Goal: Task Accomplishment & Management: Manage account settings

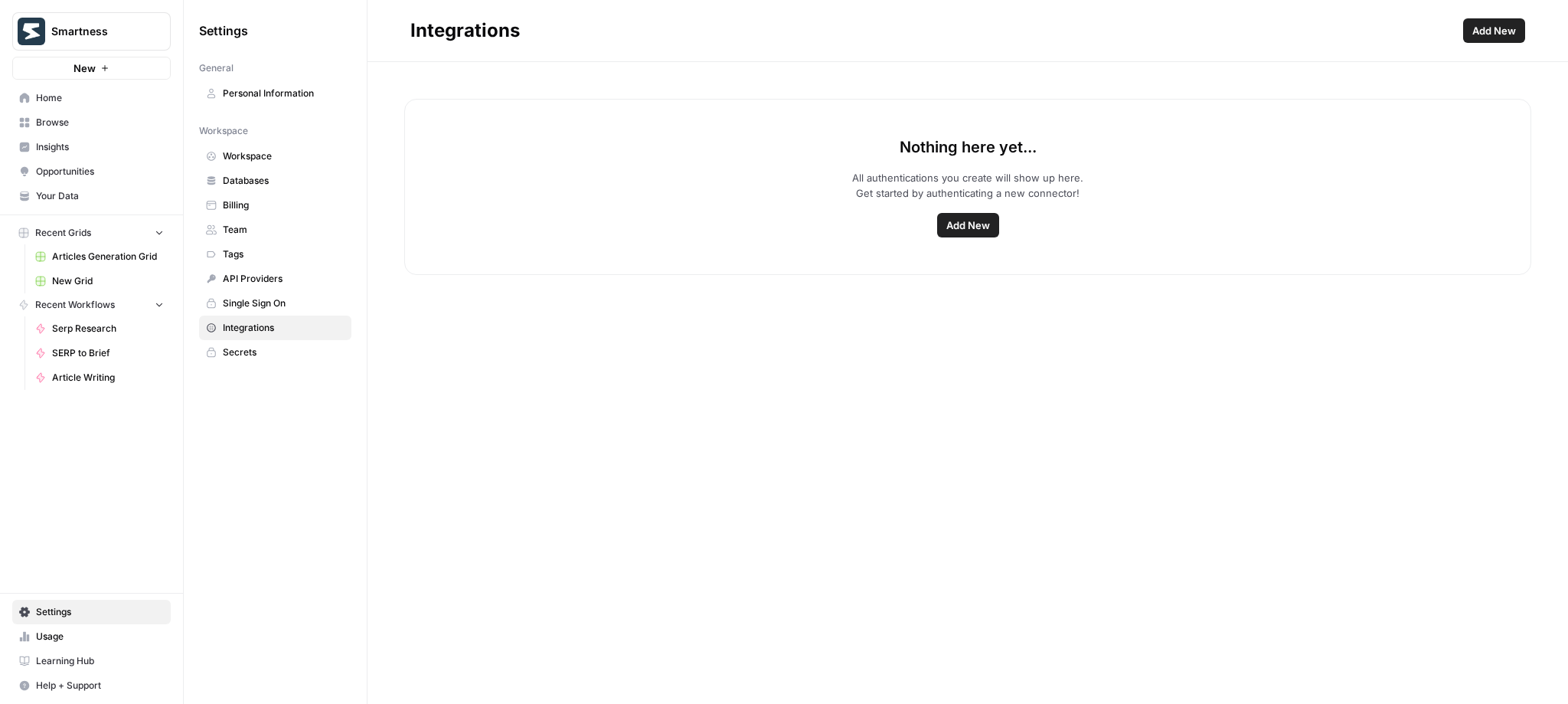
click at [964, 228] on span "Add New" at bounding box center [968, 225] width 44 height 16
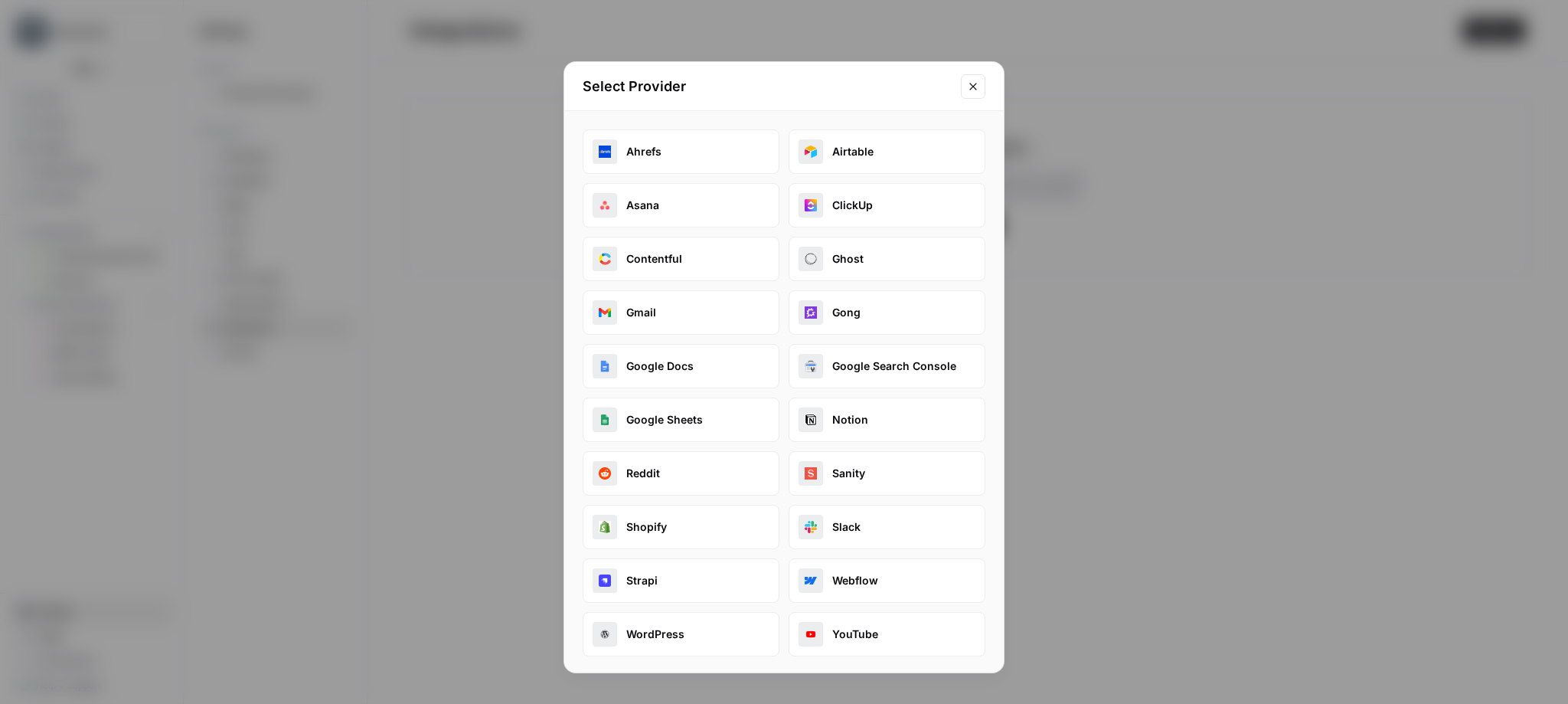
click at [645, 370] on button "Google Docs" at bounding box center [680, 366] width 197 height 45
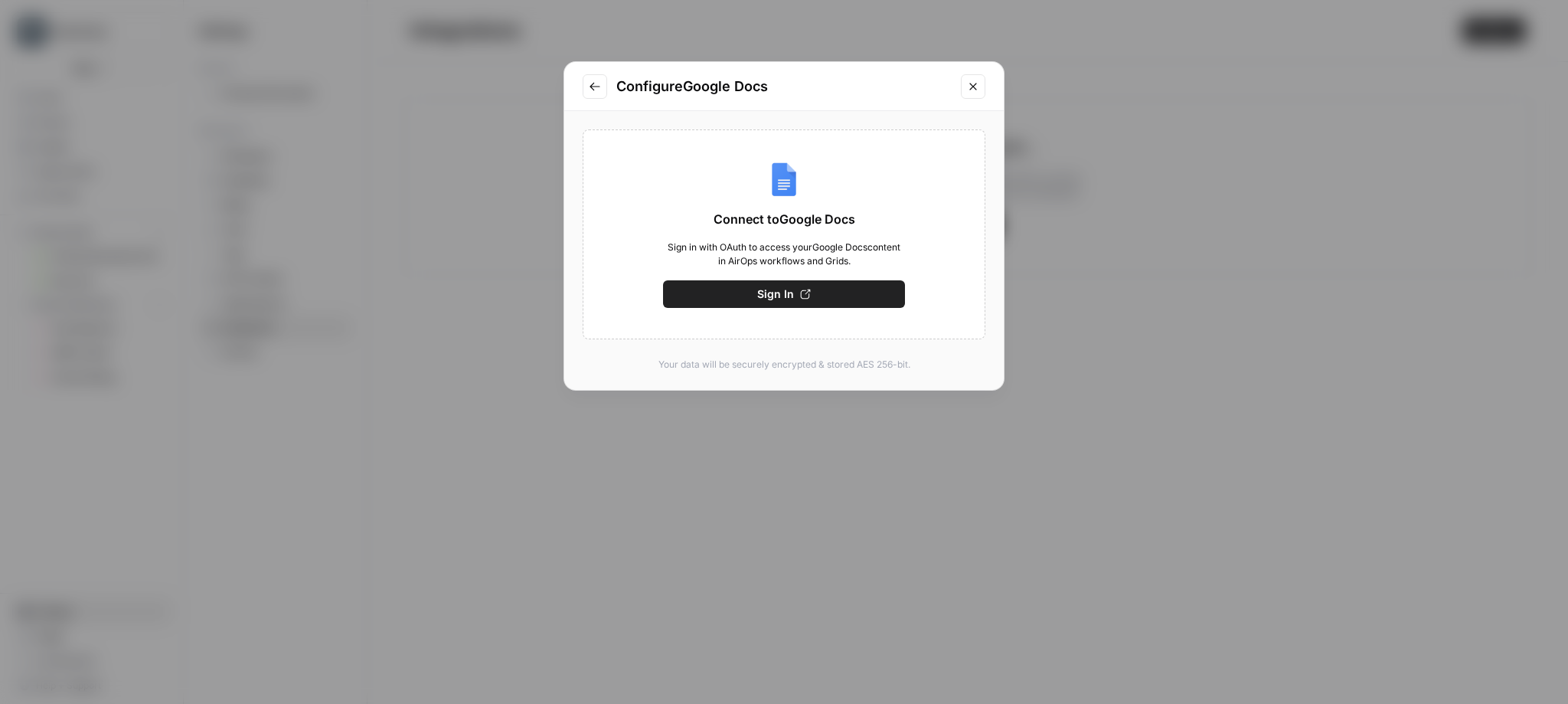
click at [589, 93] on button "Go to previous step" at bounding box center [594, 86] width 25 height 25
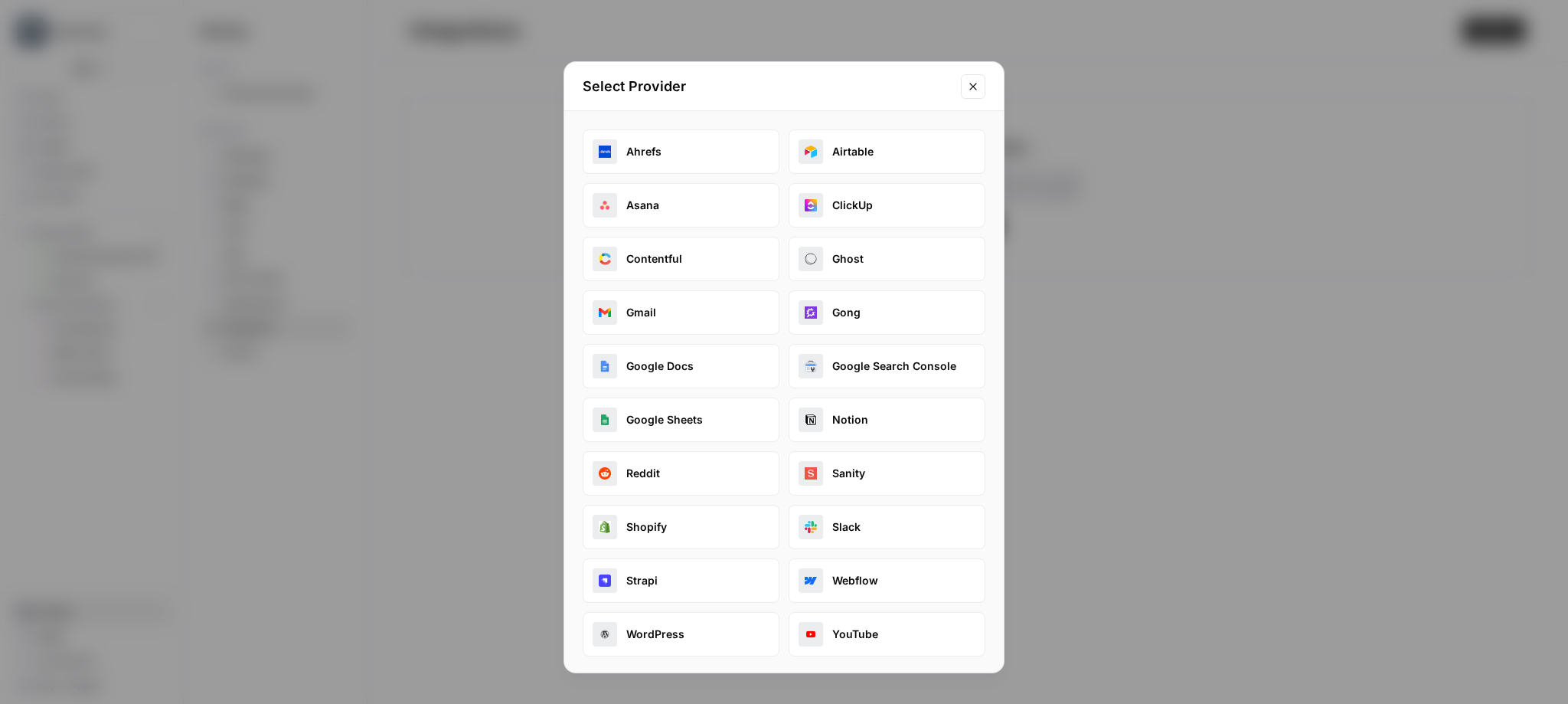
click at [841, 258] on button "Ghost" at bounding box center [887, 259] width 197 height 45
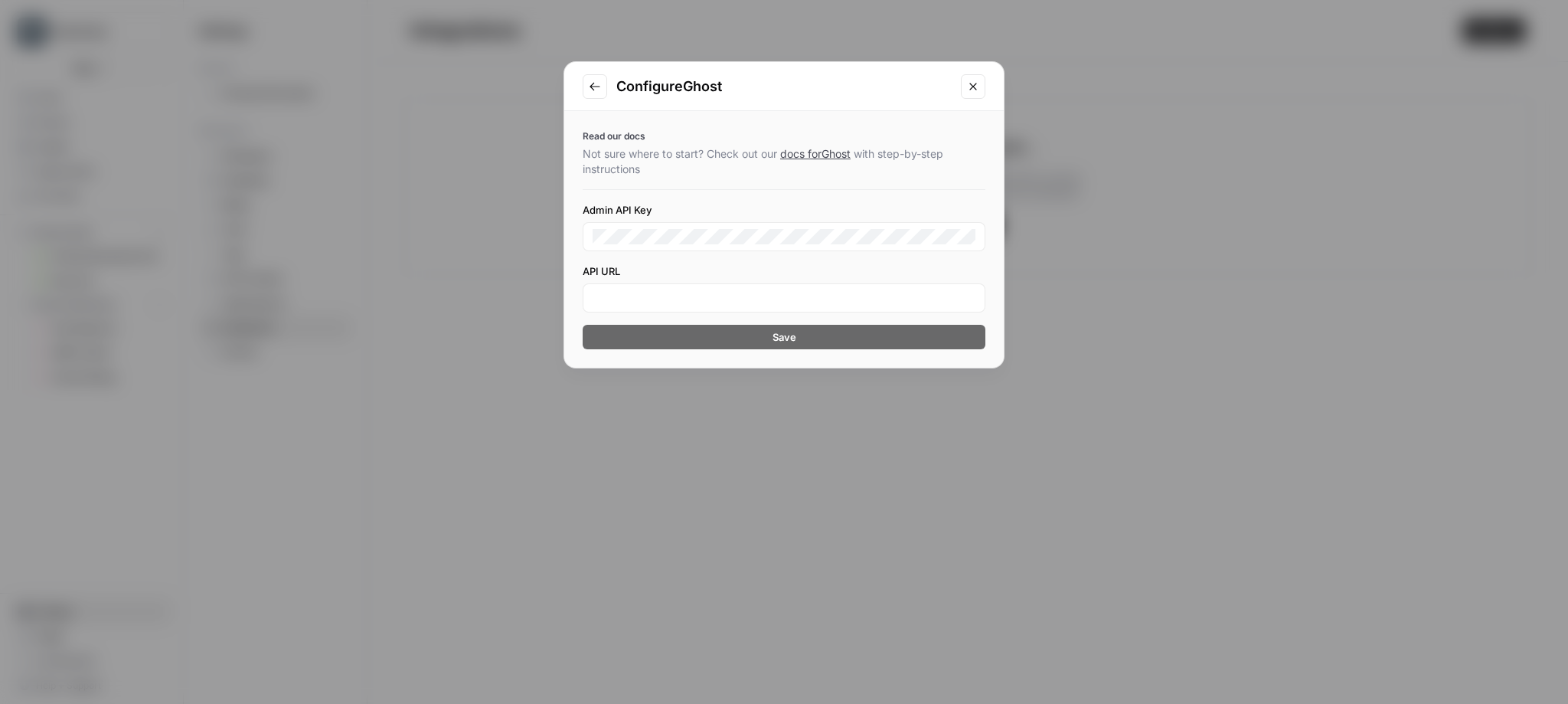
click at [596, 87] on icon "Go to previous step" at bounding box center [594, 86] width 12 height 12
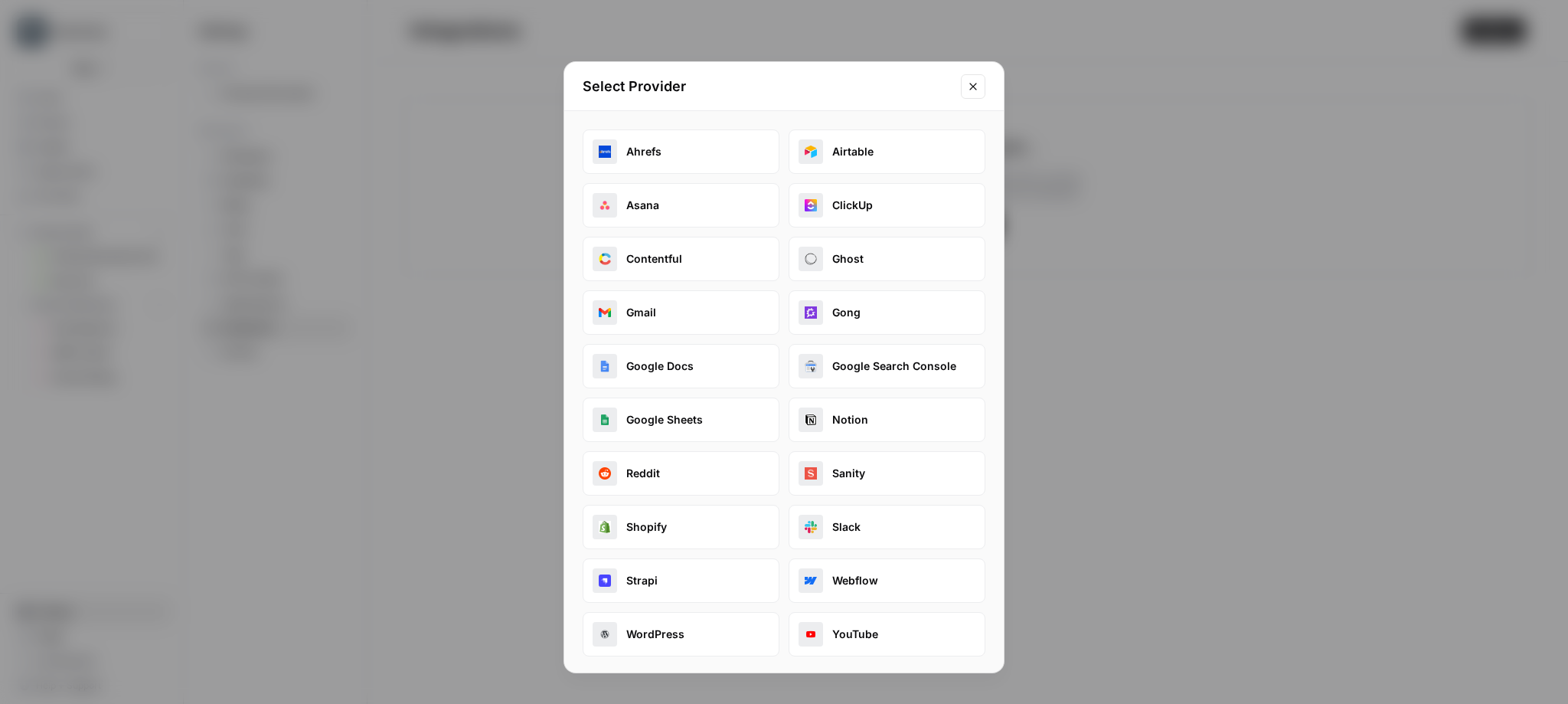
click at [987, 86] on div "Select Provider" at bounding box center [784, 87] width 440 height 49
click at [971, 92] on icon "Close modal" at bounding box center [973, 86] width 12 height 12
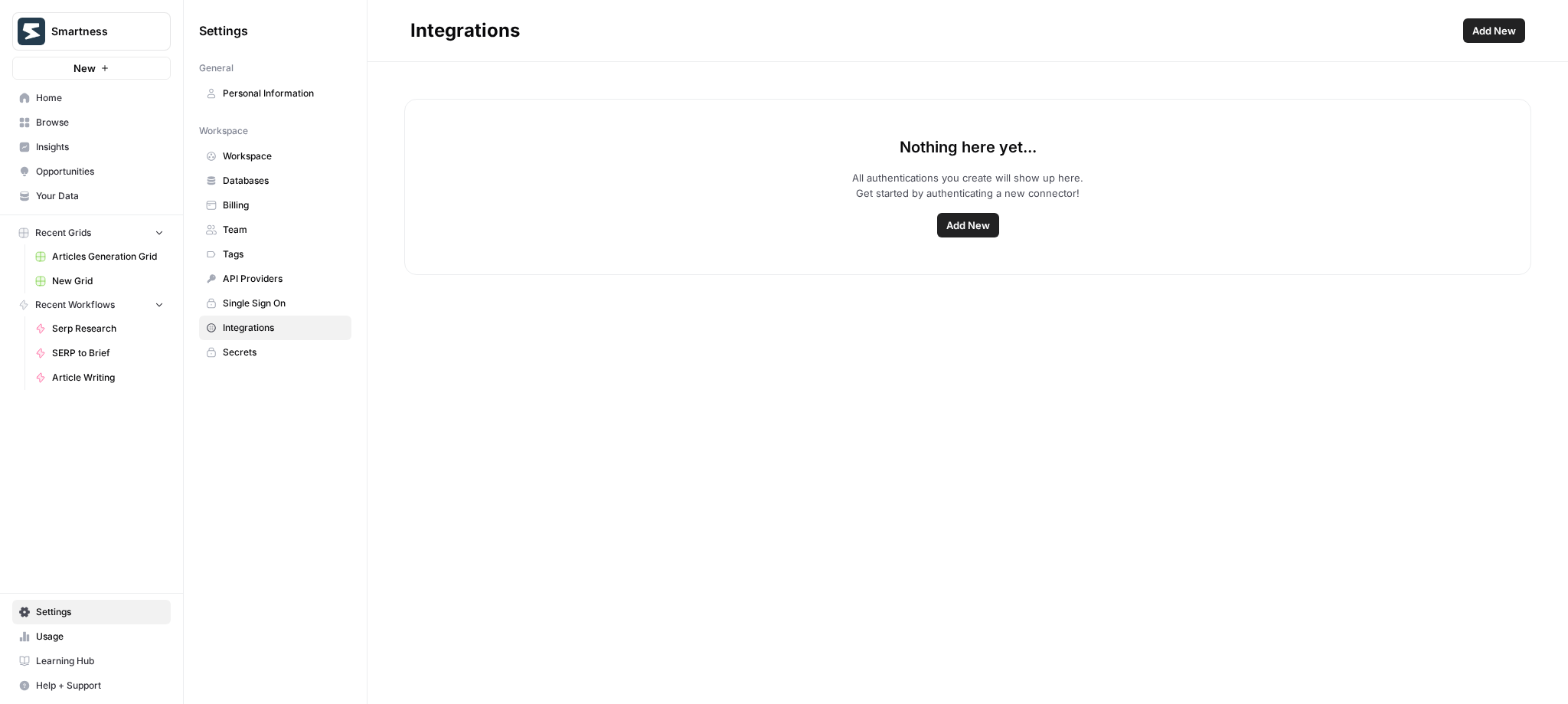
click at [958, 242] on div "Nothing here yet... All authentications you create will show up here. Get start…" at bounding box center [967, 187] width 1127 height 176
click at [958, 236] on button "Add New" at bounding box center [968, 225] width 62 height 25
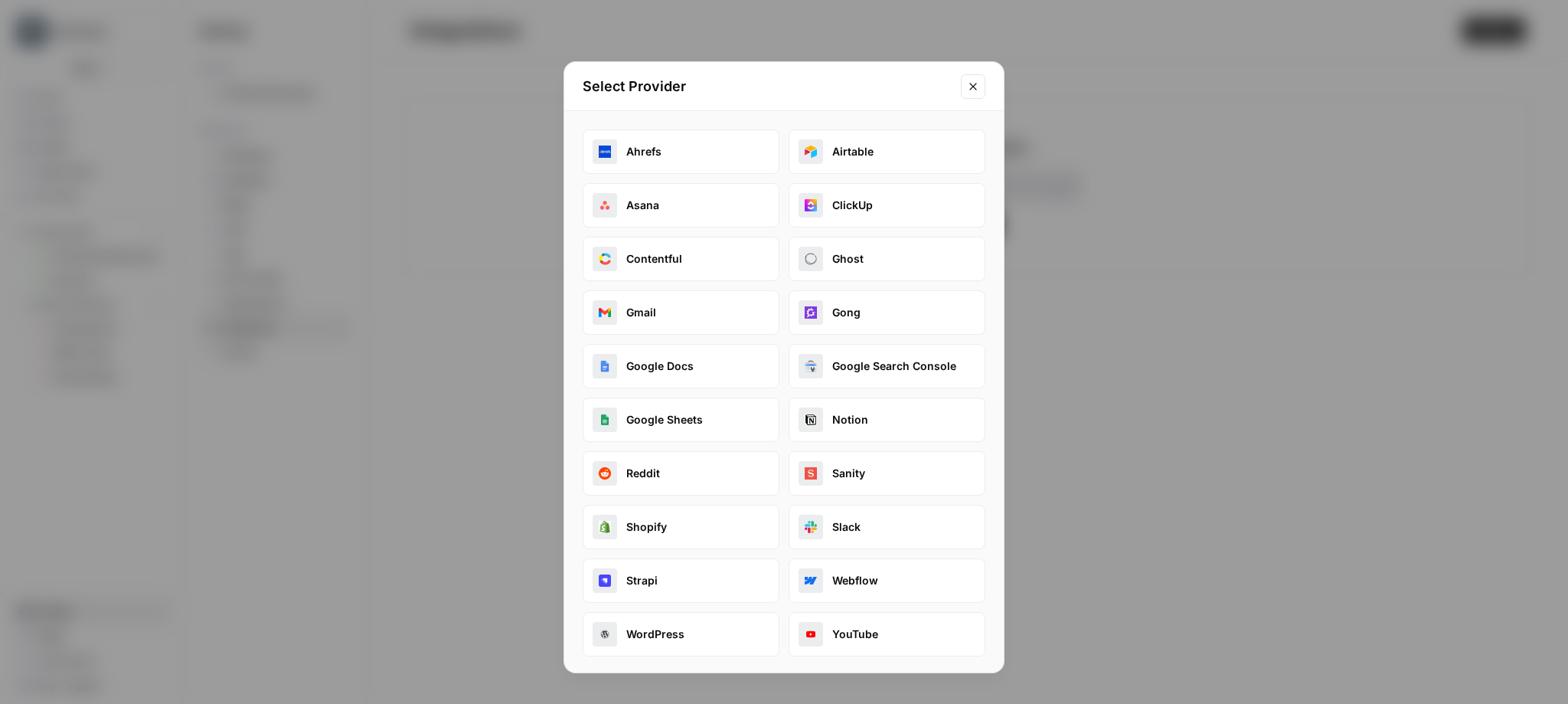
click at [652, 360] on button "Google Docs" at bounding box center [680, 366] width 197 height 45
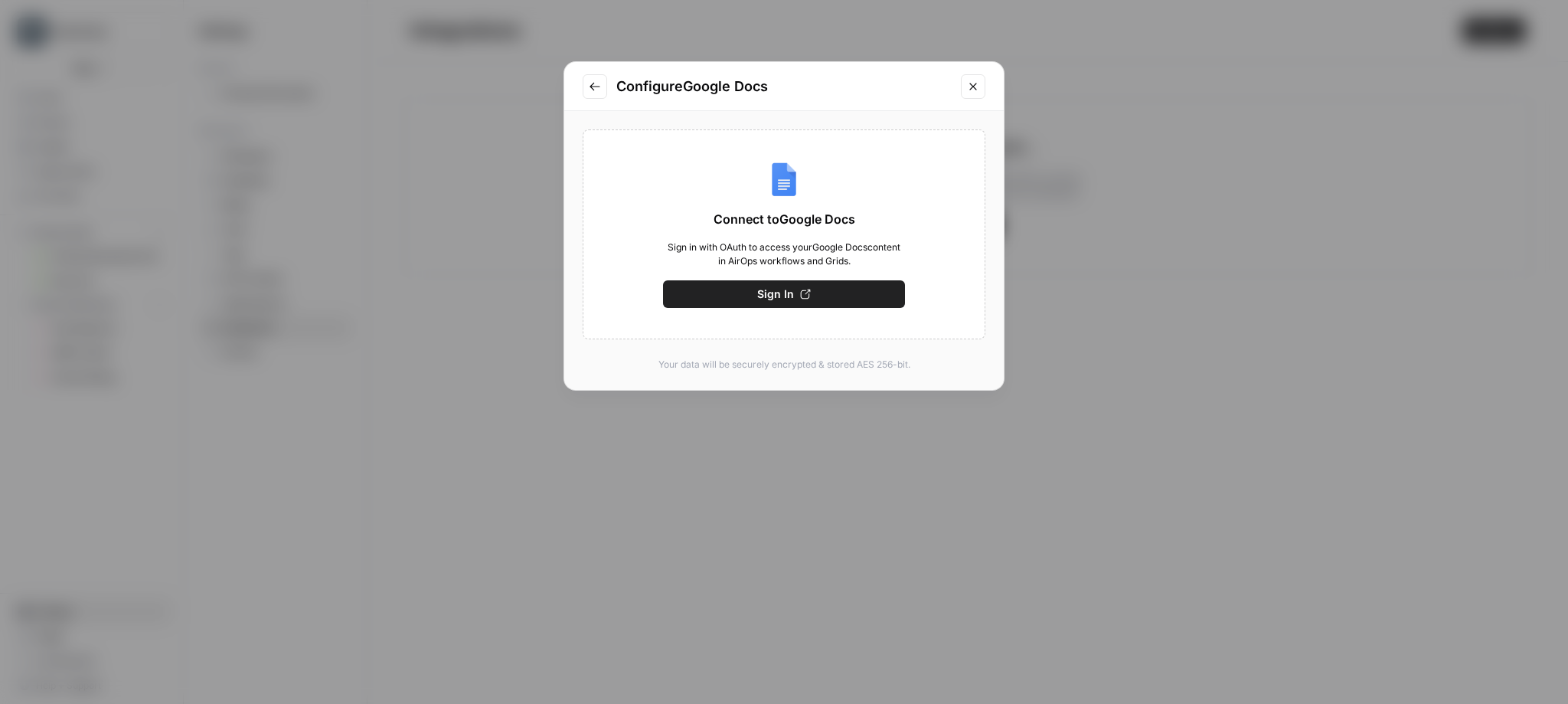
click at [763, 299] on span "Sign In" at bounding box center [775, 293] width 37 height 16
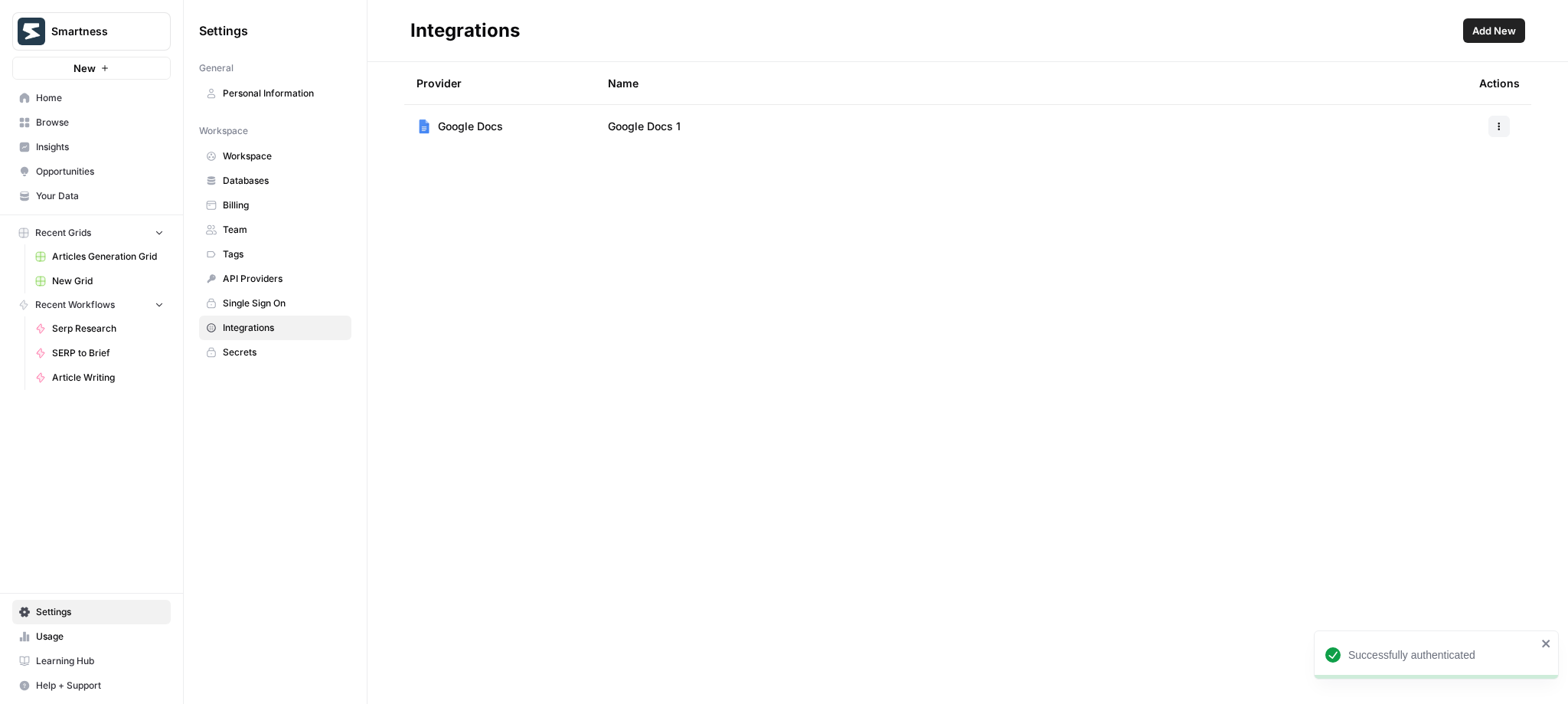
click at [665, 134] on td "Google Docs 1" at bounding box center [1031, 126] width 871 height 43
drag, startPoint x: 666, startPoint y: 130, endPoint x: 688, endPoint y: 135, distance: 22.6
click at [688, 135] on td "Google Docs 1" at bounding box center [1031, 126] width 871 height 43
click at [688, 135] on td "Google Docs 1" at bounding box center [1031, 126] width 871 height 43
click at [97, 34] on span "Smartness" at bounding box center [97, 31] width 92 height 16
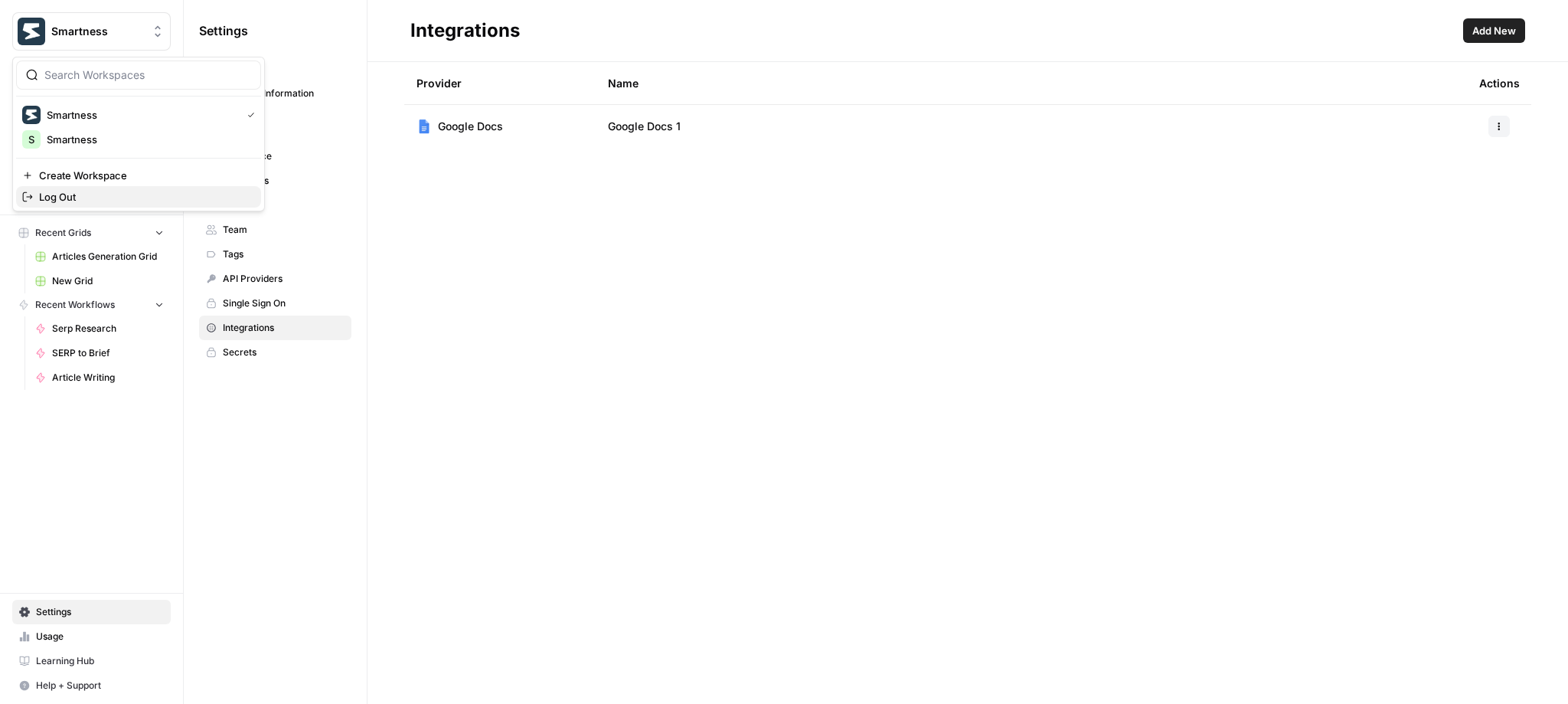
click at [71, 197] on span "Log Out" at bounding box center [144, 197] width 209 height 16
